Goal: Information Seeking & Learning: Learn about a topic

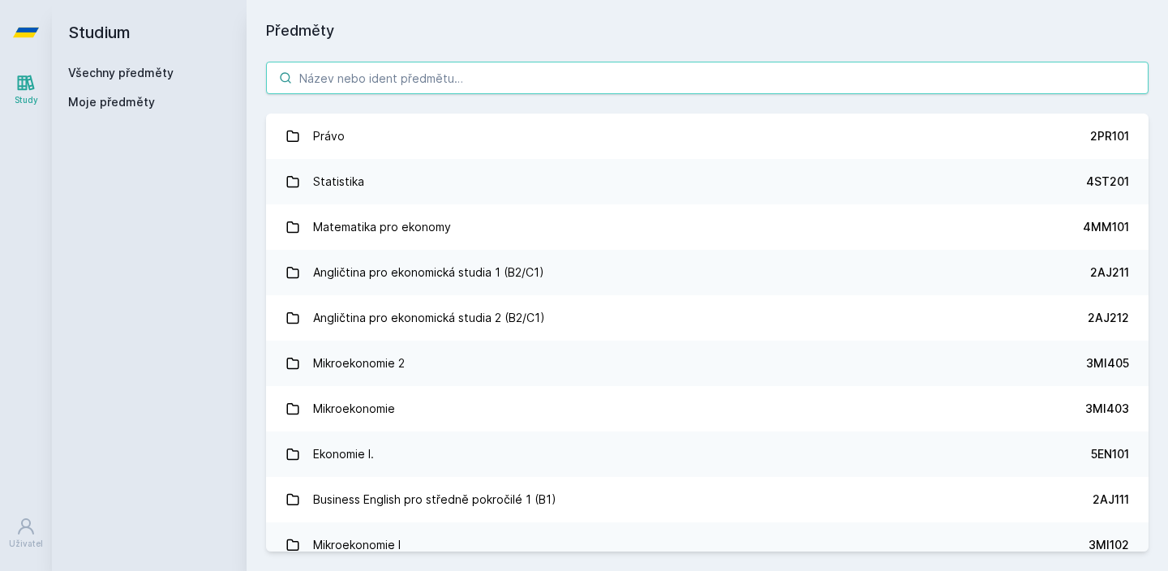
click at [350, 63] on input "search" at bounding box center [707, 78] width 883 height 32
type input "2"
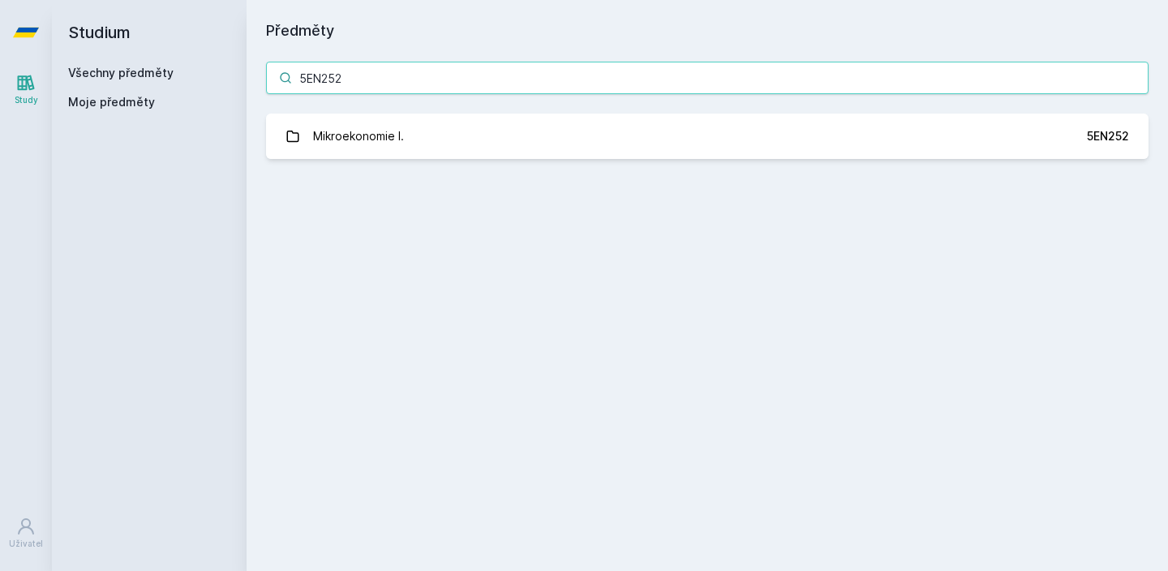
type input "5EN252"
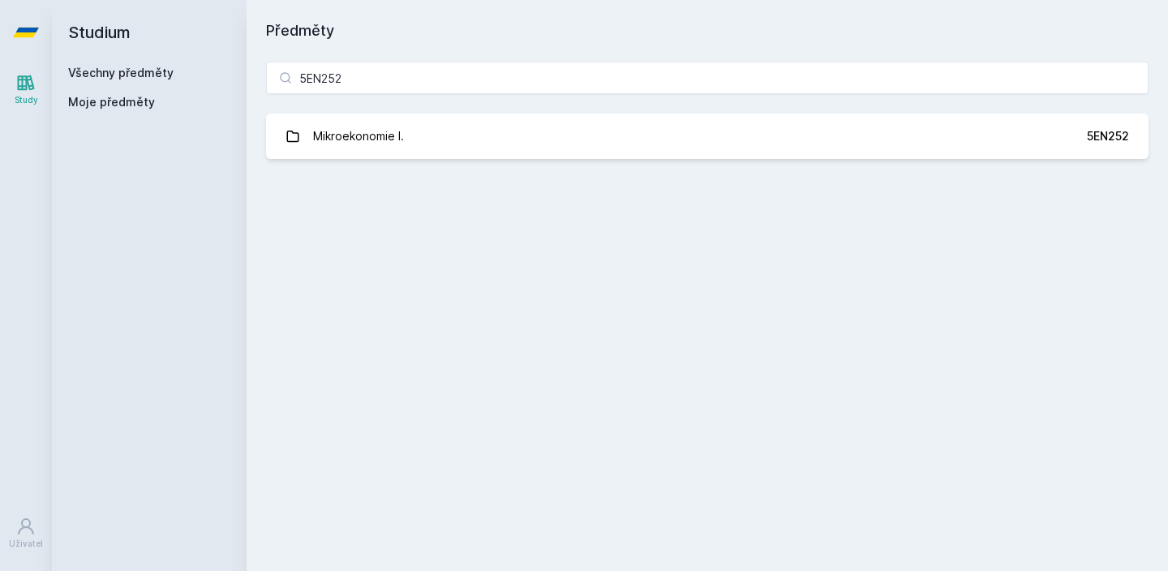
drag, startPoint x: 333, startPoint y: 183, endPoint x: 333, endPoint y: 174, distance: 8.9
click at [333, 182] on div "Předměty 5EN252 Mikroekonomie I. 5EN252 Jejda, něco se pokazilo." at bounding box center [707, 285] width 883 height 532
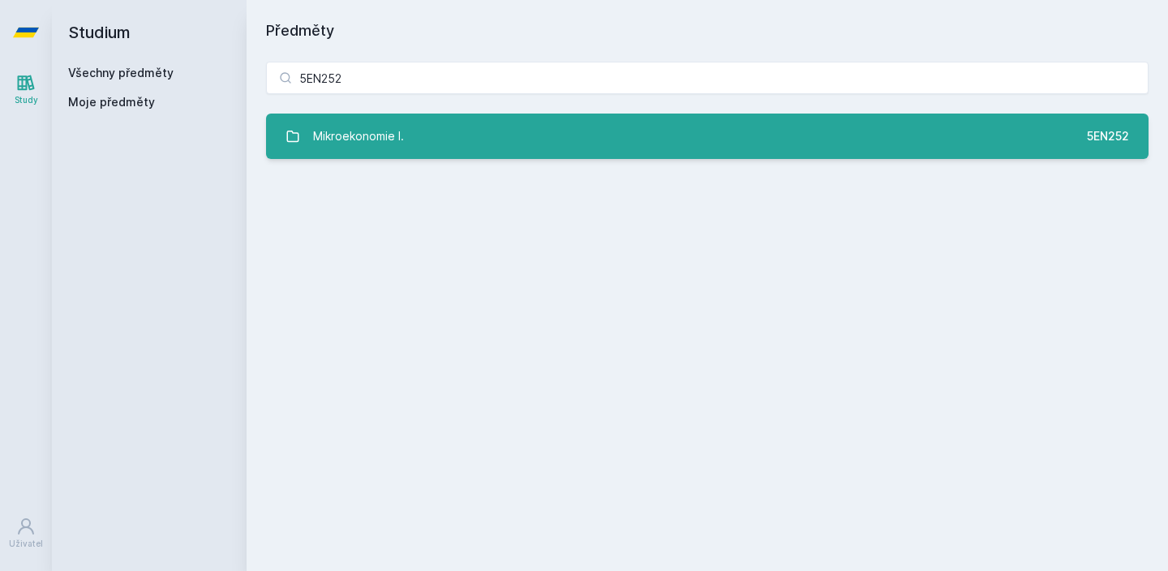
click at [336, 157] on link "Mikroekonomie I. 5EN252" at bounding box center [707, 136] width 883 height 45
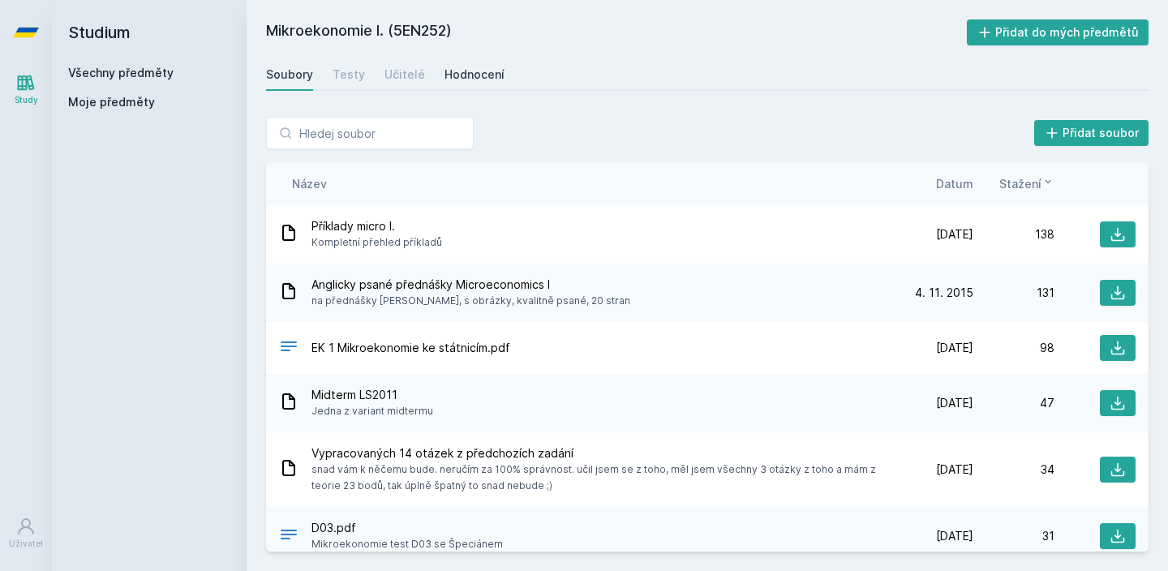
click at [445, 80] on div "Hodnocení" at bounding box center [475, 75] width 60 height 16
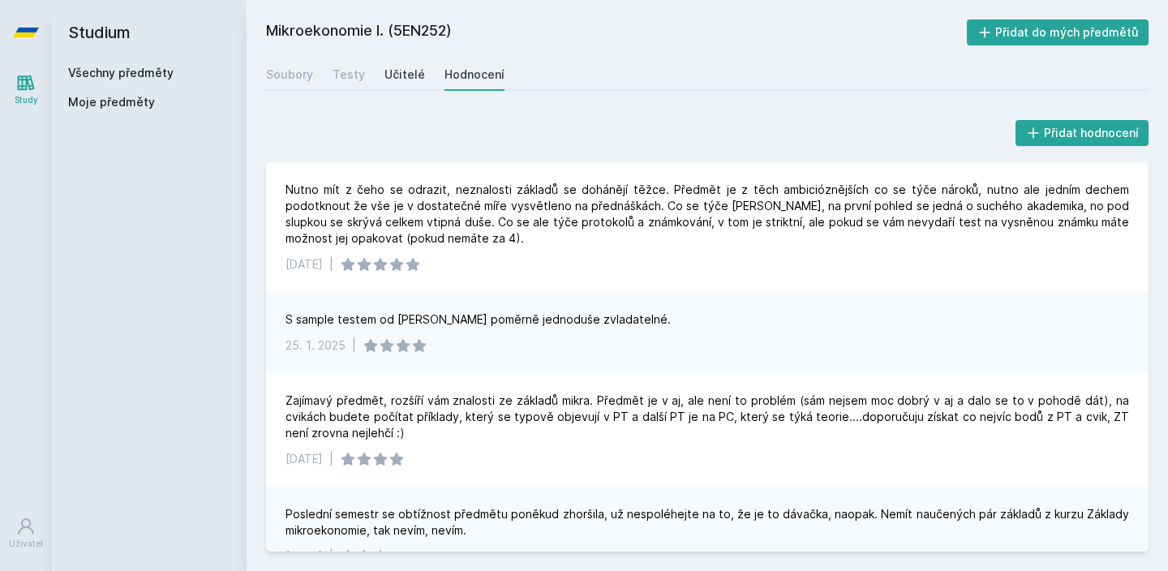
click at [385, 84] on link "Učitelé" at bounding box center [404, 74] width 41 height 32
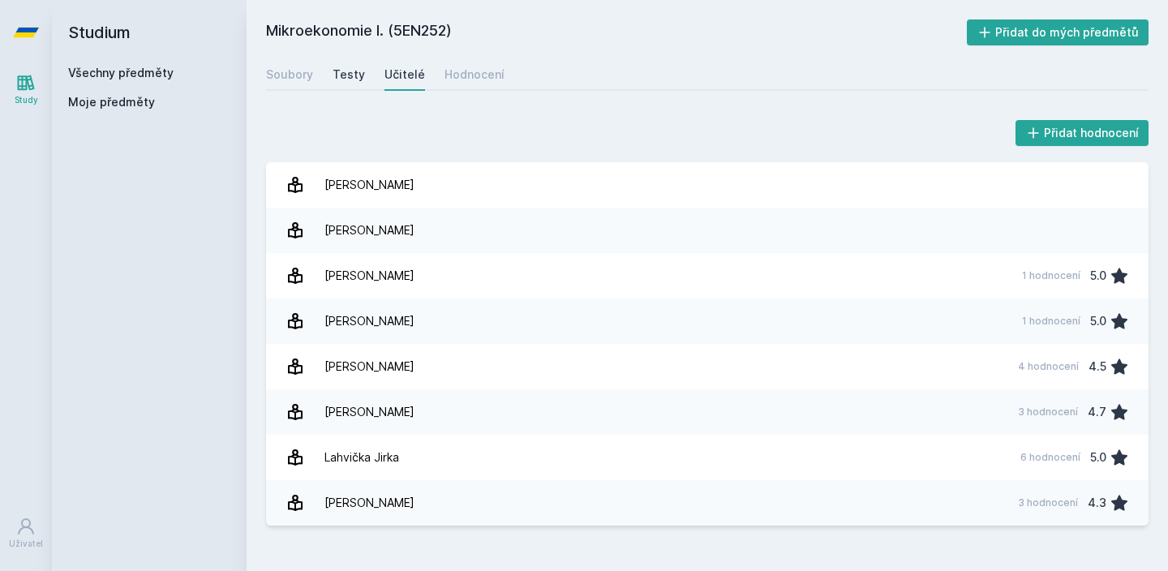
click at [341, 79] on div "Testy" at bounding box center [349, 75] width 32 height 16
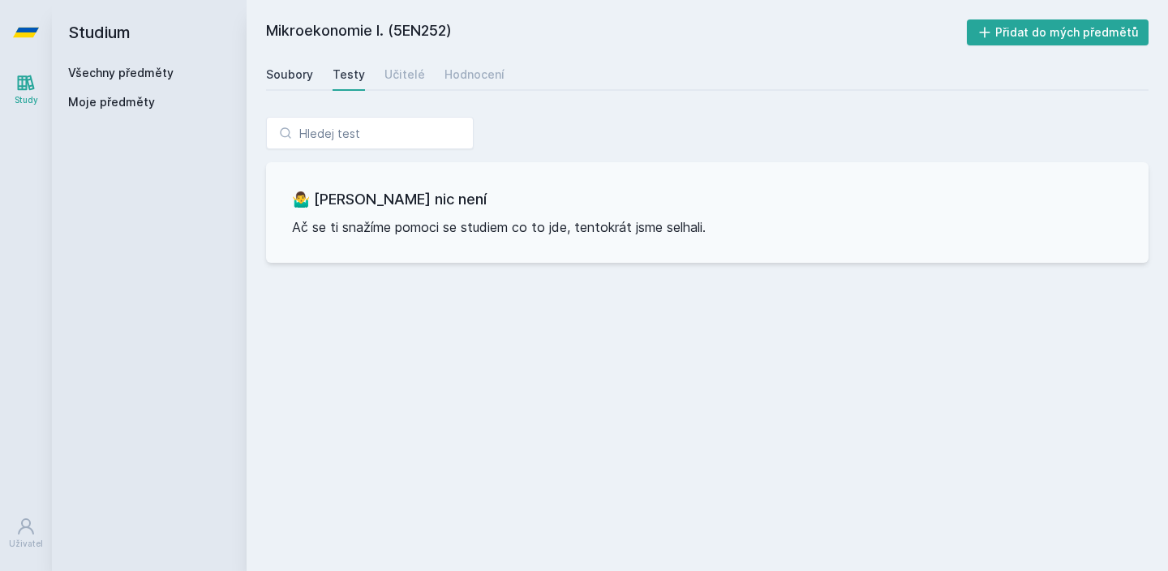
click at [282, 73] on div "Soubory" at bounding box center [289, 75] width 47 height 16
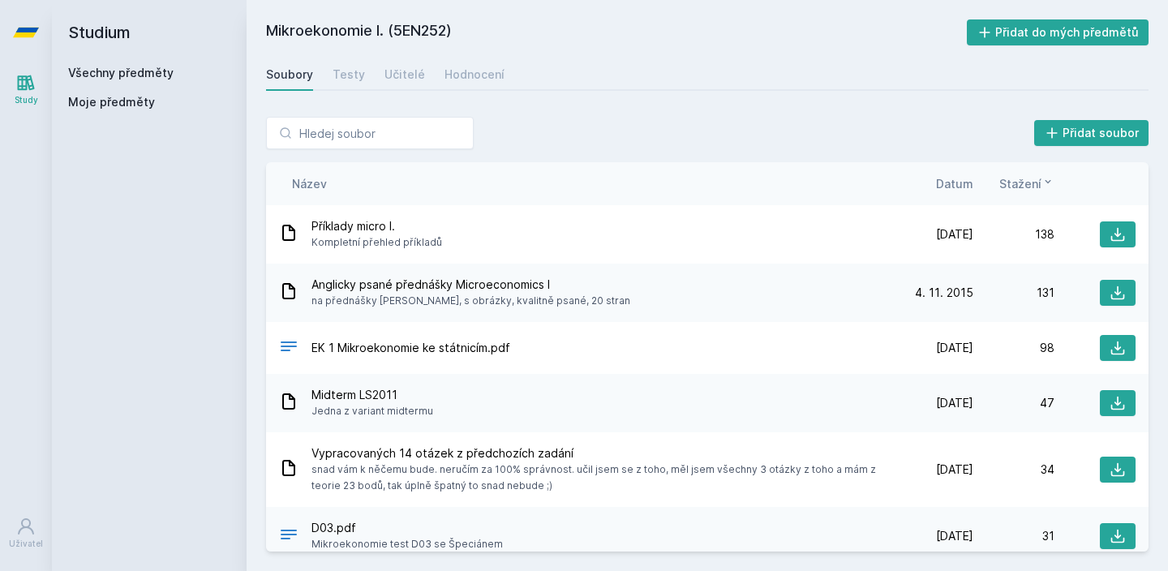
click at [945, 187] on span "Datum" at bounding box center [954, 183] width 37 height 17
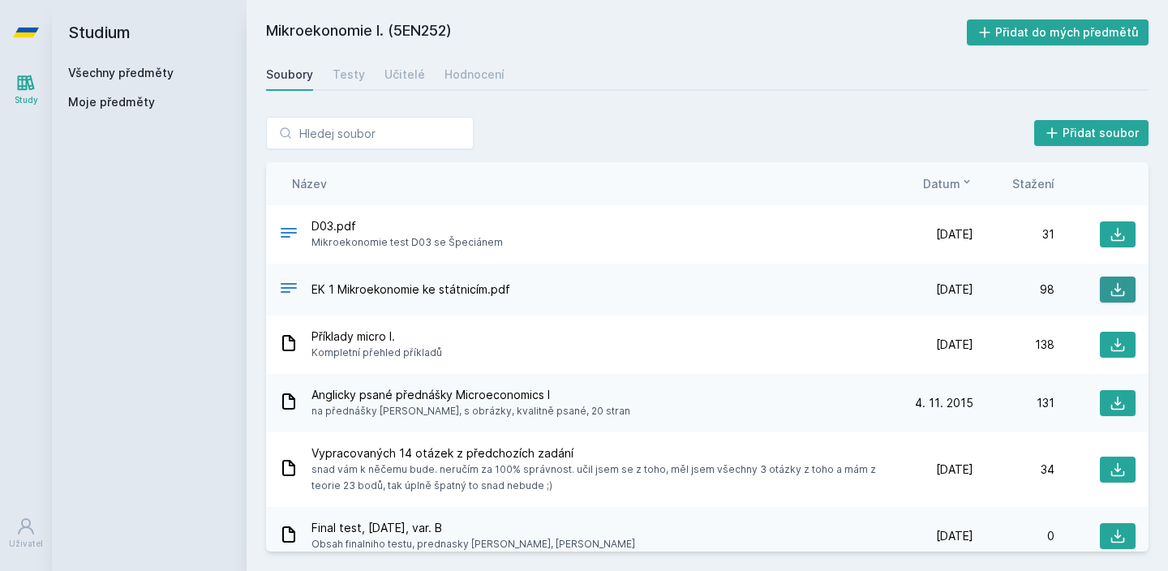
click at [1110, 290] on icon at bounding box center [1118, 289] width 16 height 16
click at [240, 178] on div "Studium Všechny předměty Moje předměty" at bounding box center [149, 285] width 195 height 571
click at [1105, 234] on button at bounding box center [1118, 234] width 36 height 26
click at [737, 217] on div "D03.pdf Mikroekonomie test D03 se Špeciánem [DATE] [DATE] 31" at bounding box center [707, 234] width 883 height 58
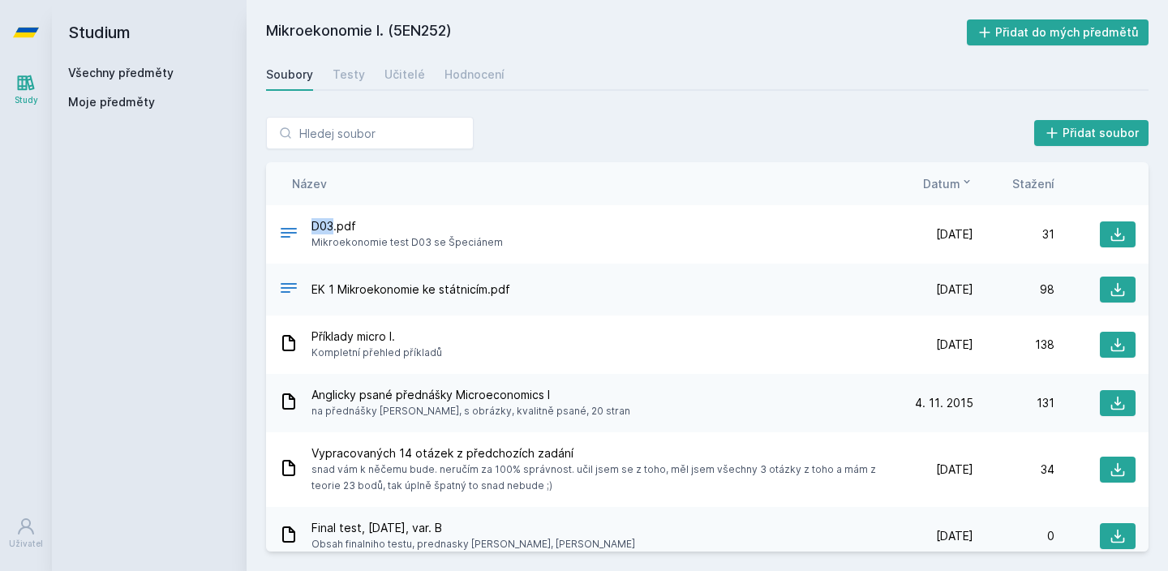
click at [737, 217] on div "D03.pdf Mikroekonomie test D03 se Špeciánem [DATE] [DATE] 31" at bounding box center [707, 234] width 883 height 58
click at [237, 338] on div "Studium Všechny předměty Moje předměty" at bounding box center [149, 285] width 195 height 571
click at [347, 58] on div "Mikroekonomie I. (5EN252) Přidat do mých předmětů [GEOGRAPHIC_DATA] Testy Učite…" at bounding box center [707, 285] width 883 height 532
click at [346, 58] on div "Mikroekonomie I. (5EN252) Přidat do mých předmětů [GEOGRAPHIC_DATA] Testy Učite…" at bounding box center [707, 285] width 883 height 532
click at [417, 67] on div "Učitelé" at bounding box center [404, 75] width 41 height 16
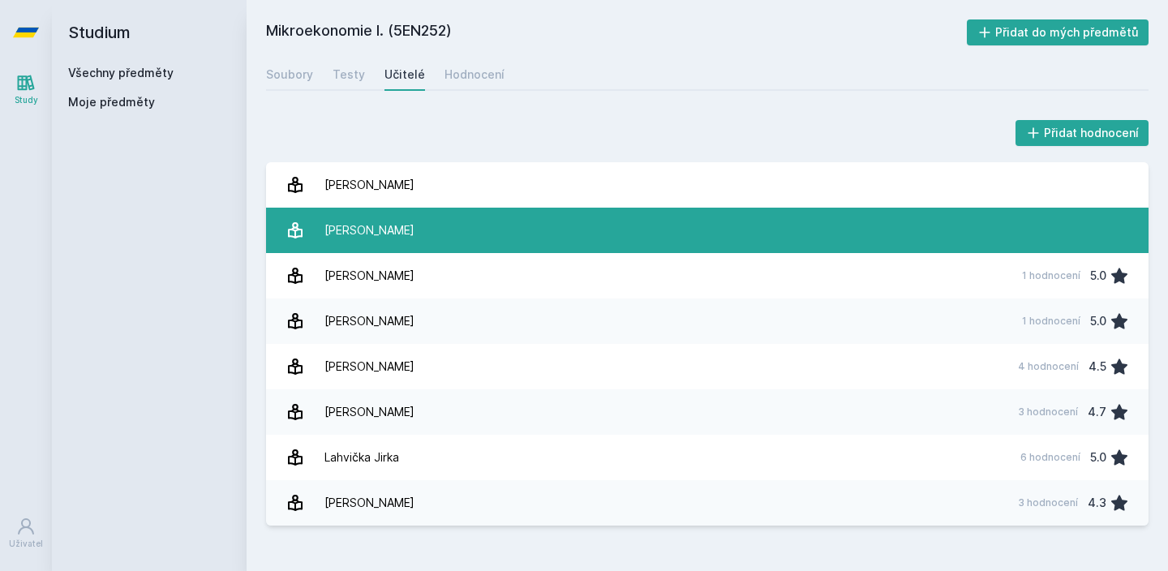
click at [470, 243] on link "[PERSON_NAME]" at bounding box center [707, 230] width 883 height 45
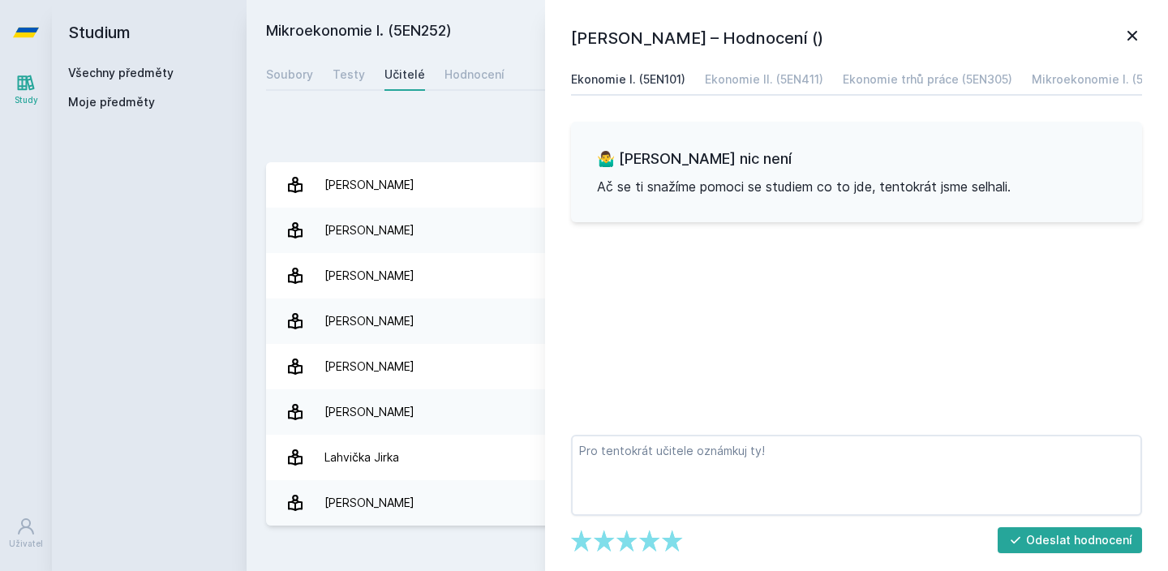
click at [638, 87] on div "Ekonomie I. (5EN101)" at bounding box center [628, 79] width 114 height 16
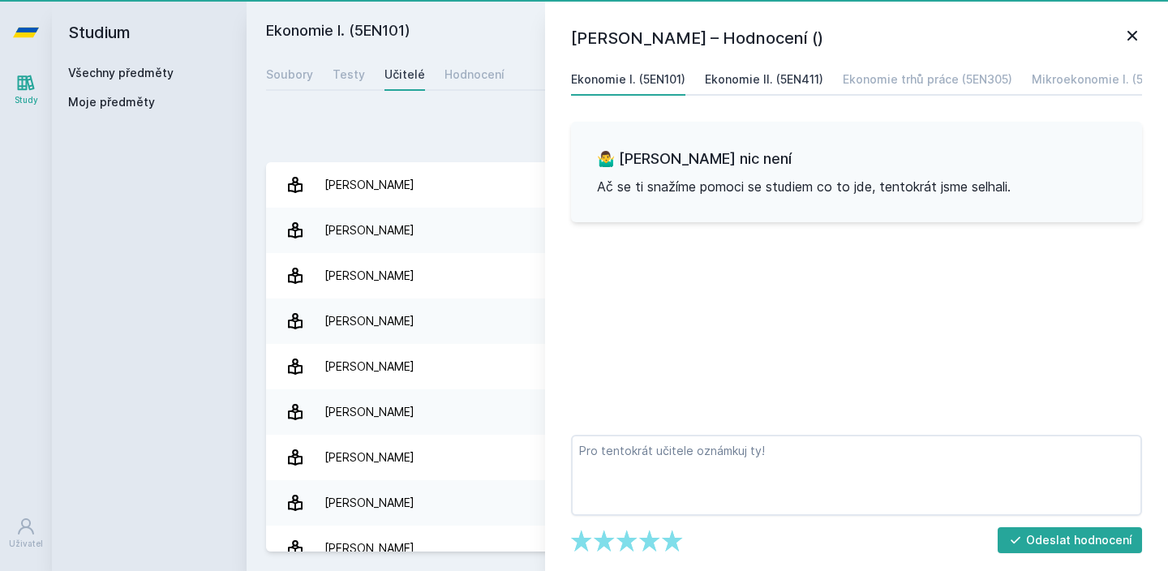
click at [723, 87] on div "Ekonomie II. (5EN411)" at bounding box center [764, 79] width 118 height 16
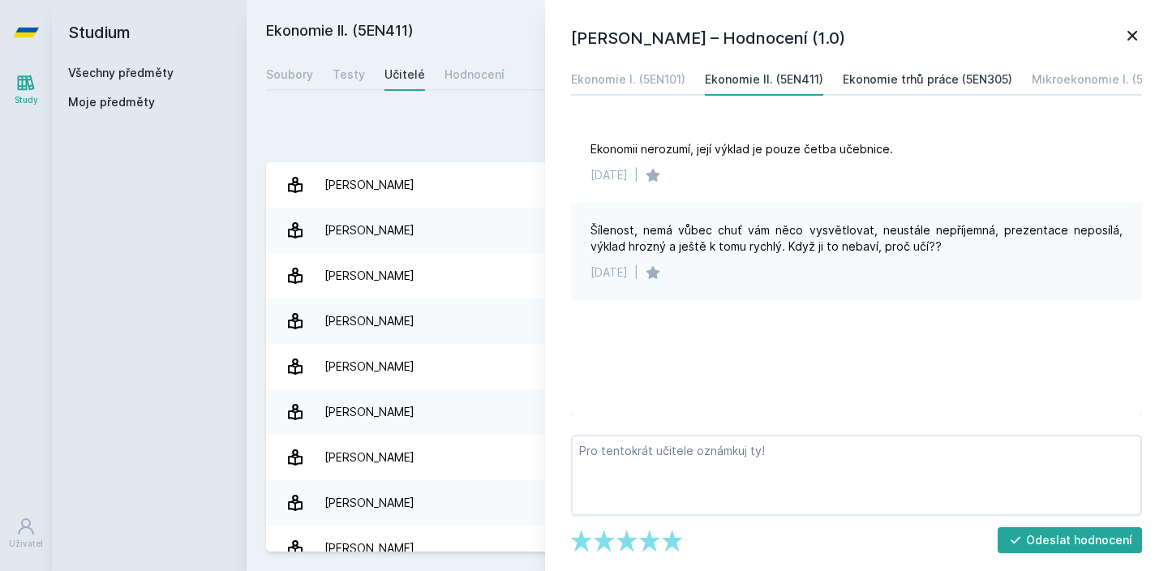
click at [898, 83] on div "Ekonomie trhů práce (5EN305)" at bounding box center [928, 79] width 170 height 16
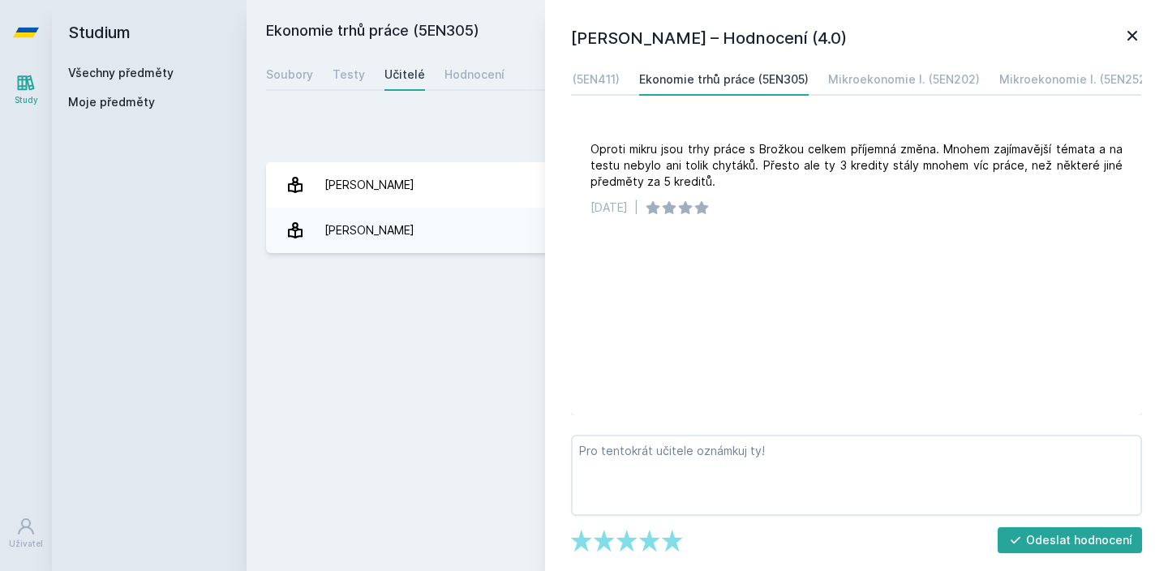
scroll to position [0, 201]
click at [932, 84] on div "Mikroekonomie I. (5EN202)" at bounding box center [907, 79] width 152 height 16
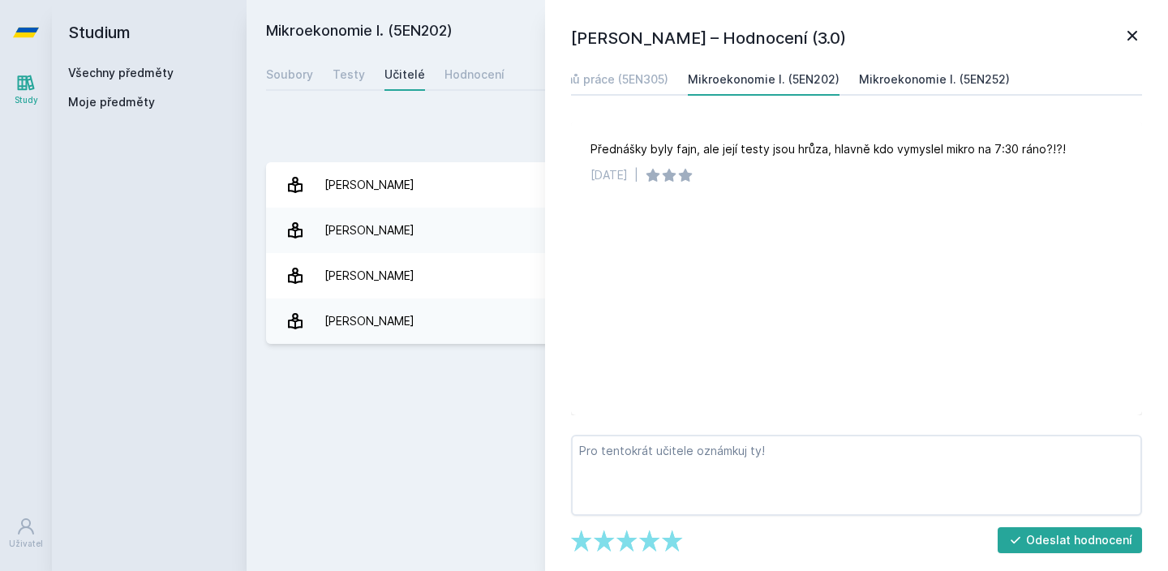
scroll to position [0, 344]
click at [964, 86] on div "Mikroekonomie I. (5EN252)" at bounding box center [934, 79] width 151 height 16
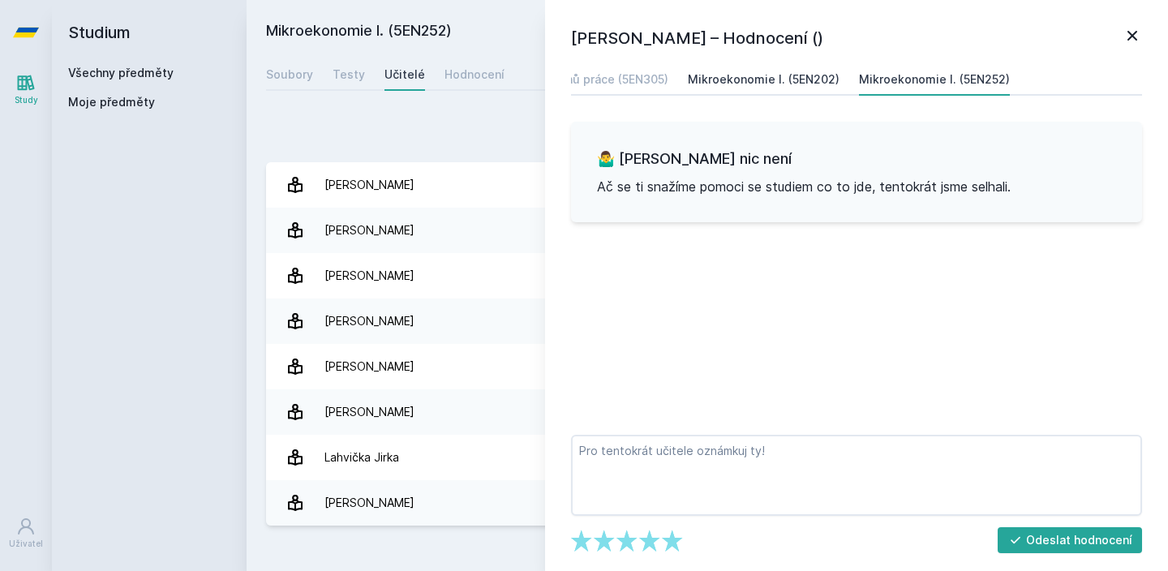
click at [795, 78] on div "Mikroekonomie I. (5EN202)" at bounding box center [764, 79] width 152 height 16
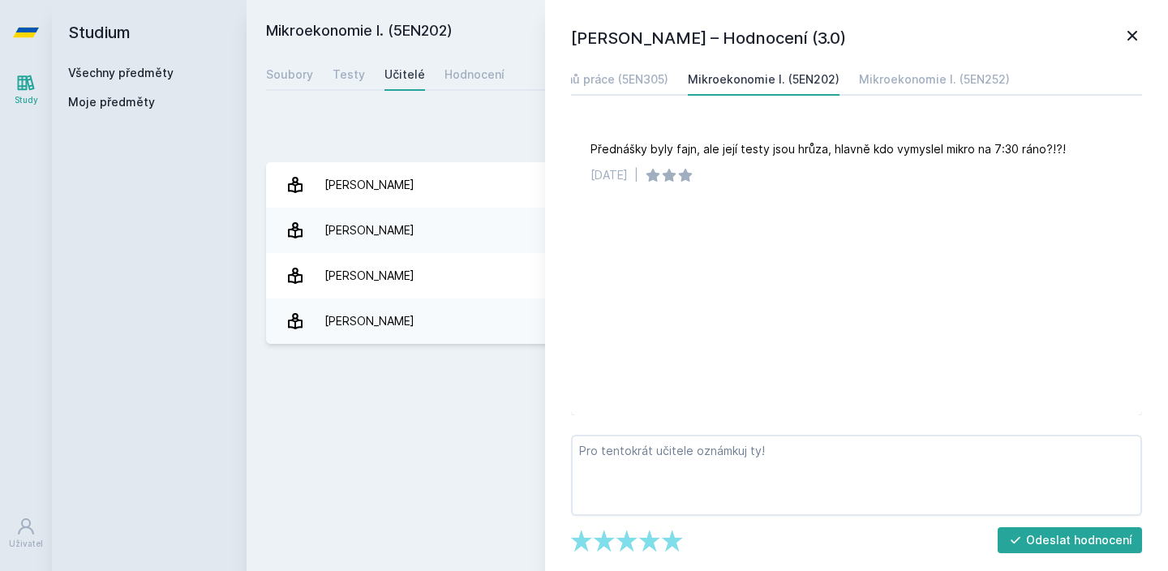
click at [1152, 41] on div "[PERSON_NAME] – Hodnocení (3.0) Ekonomie I. (5EN101) Ekonomie II. (5EN411) Ekon…" at bounding box center [856, 285] width 623 height 571
click at [1141, 39] on icon at bounding box center [1132, 35] width 19 height 19
